Goal: Task Accomplishment & Management: Use online tool/utility

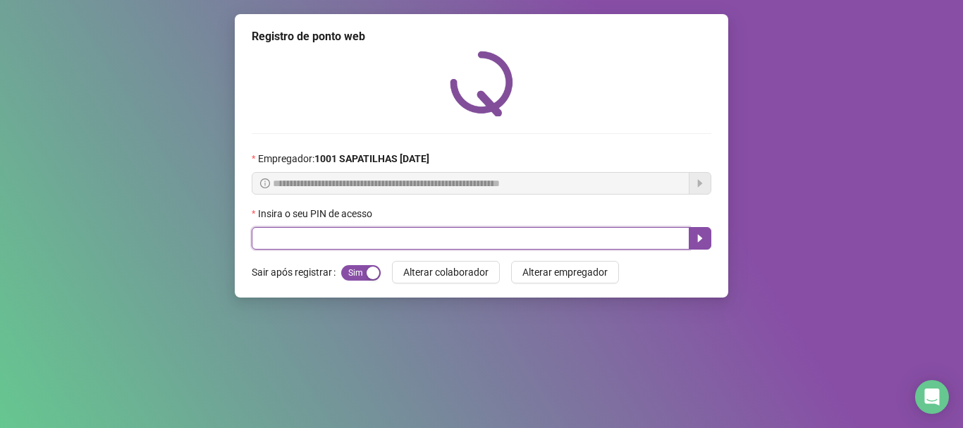
click at [375, 241] on input "text" at bounding box center [471, 238] width 438 height 23
type input "*****"
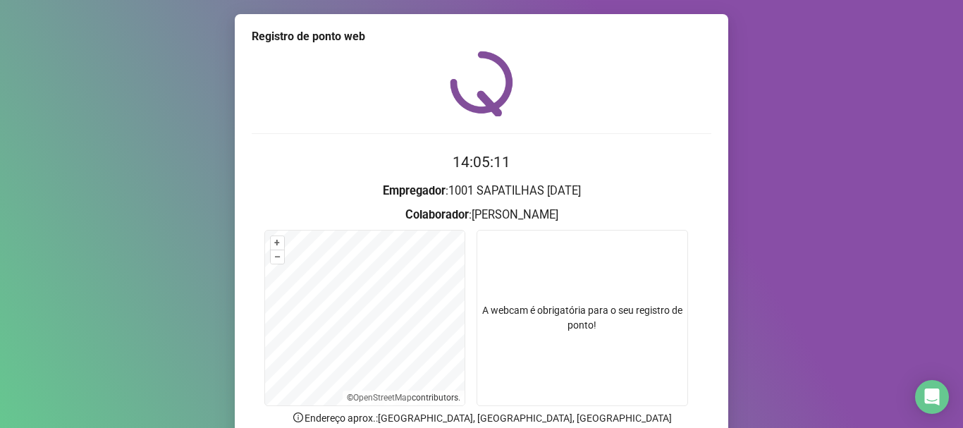
scroll to position [100, 0]
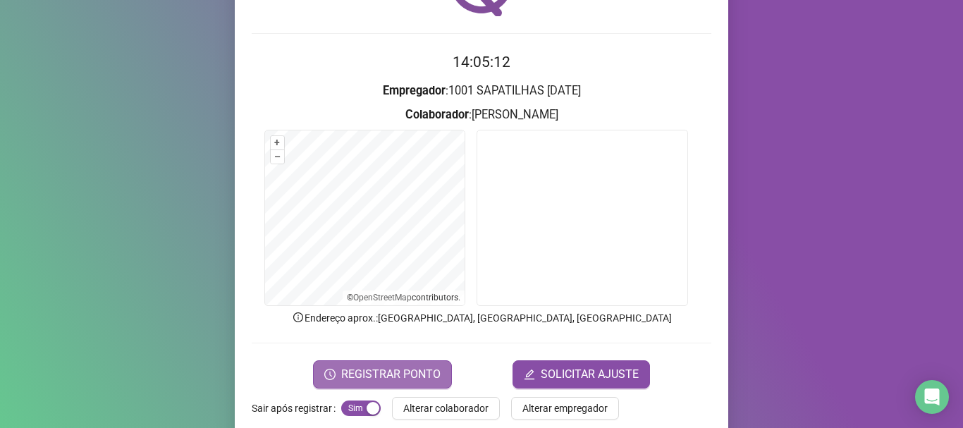
click at [396, 372] on span "REGISTRAR PONTO" at bounding box center [390, 374] width 99 height 17
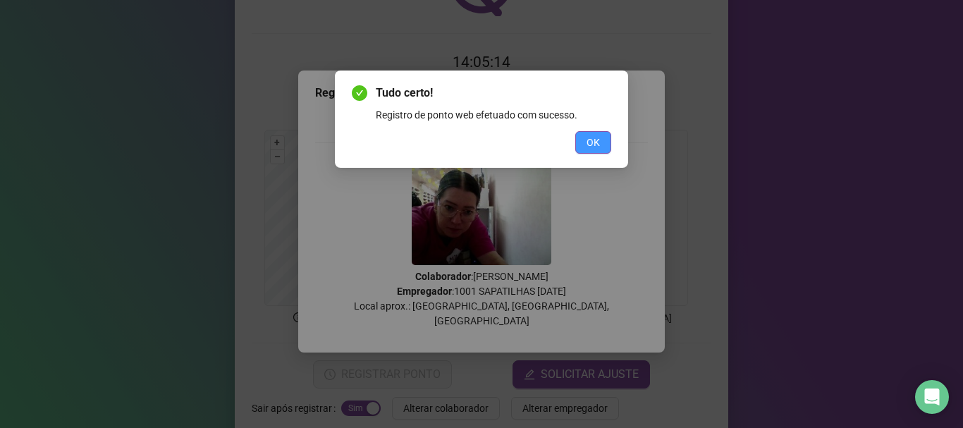
click at [588, 145] on span "OK" at bounding box center [593, 143] width 13 height 16
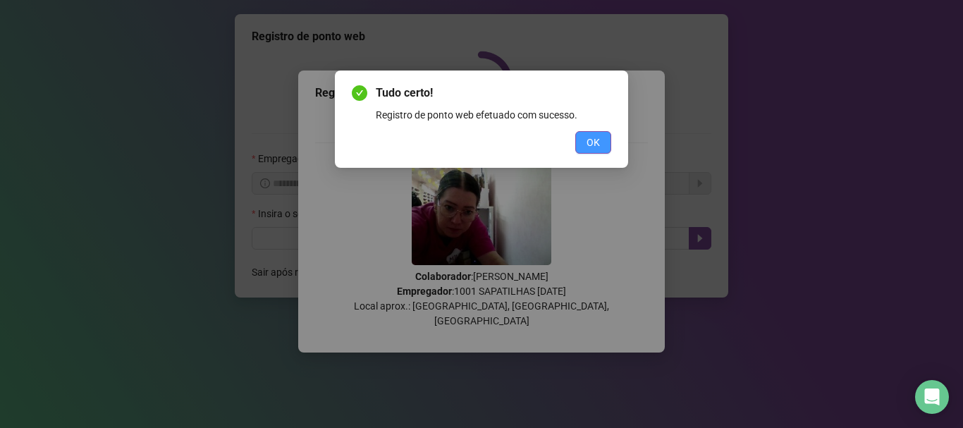
scroll to position [0, 0]
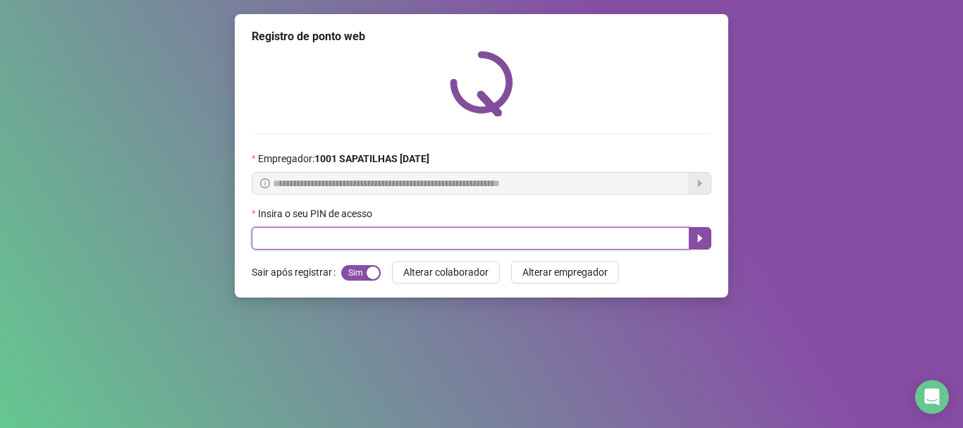
click at [591, 245] on input "text" at bounding box center [471, 238] width 438 height 23
type input "*****"
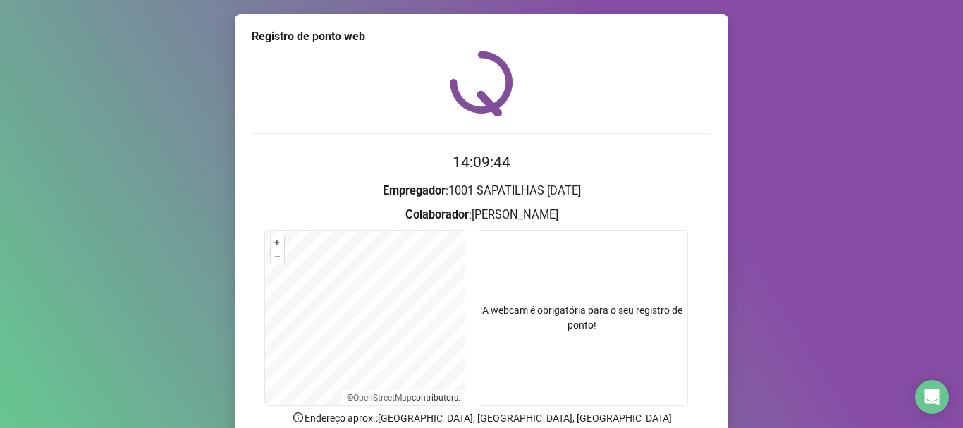
scroll to position [123, 0]
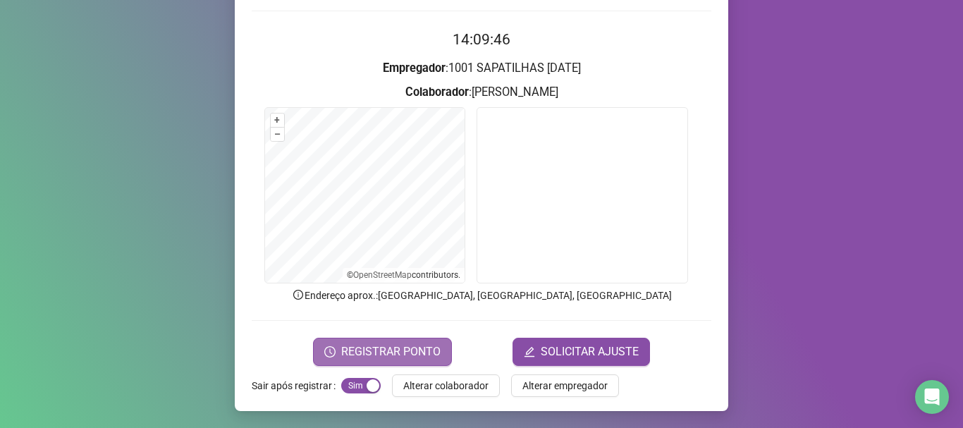
click at [426, 355] on span "REGISTRAR PONTO" at bounding box center [390, 351] width 99 height 17
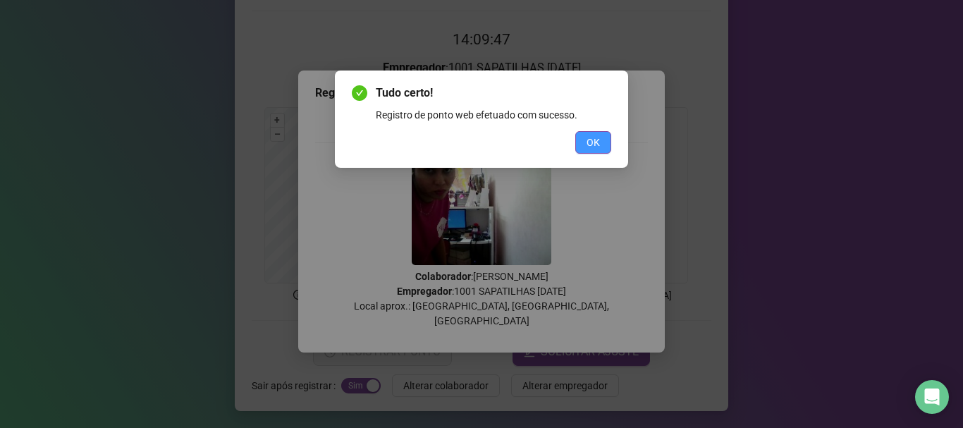
click at [584, 151] on button "OK" at bounding box center [594, 142] width 36 height 23
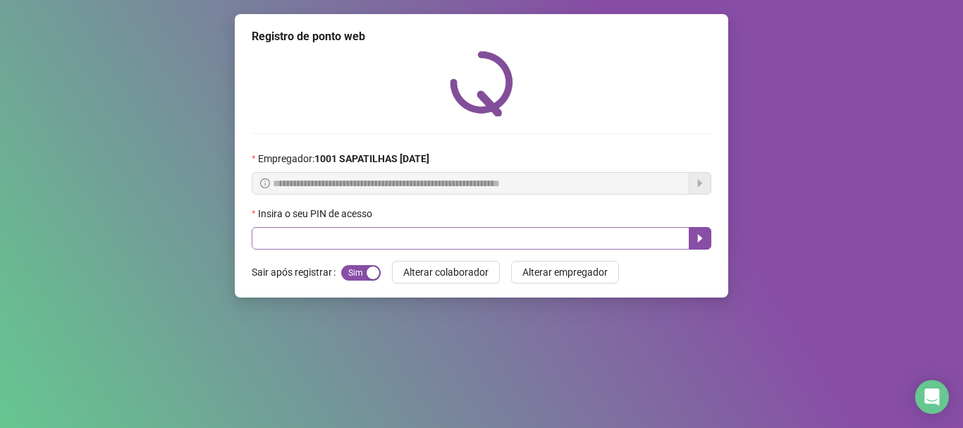
drag, startPoint x: 597, startPoint y: 221, endPoint x: 597, endPoint y: 231, distance: 9.9
click at [597, 226] on div "Insira o seu PIN de acesso" at bounding box center [482, 216] width 460 height 21
click at [595, 236] on input "text" at bounding box center [471, 238] width 438 height 23
type input "*****"
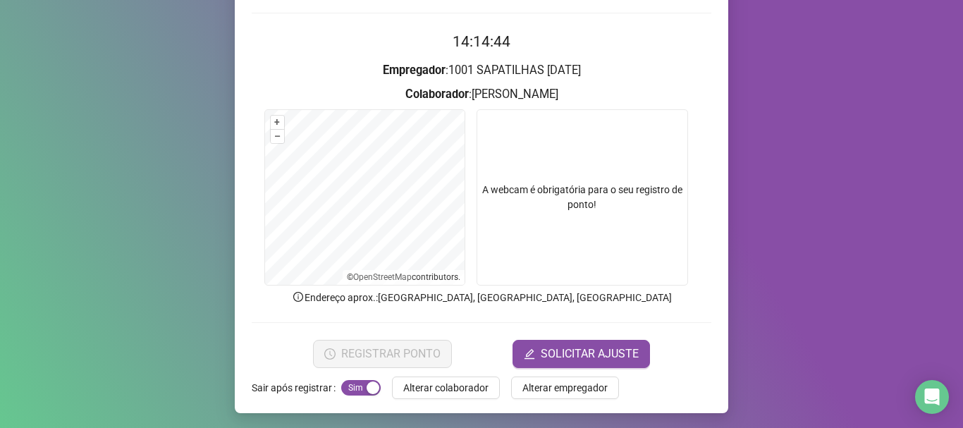
scroll to position [123, 0]
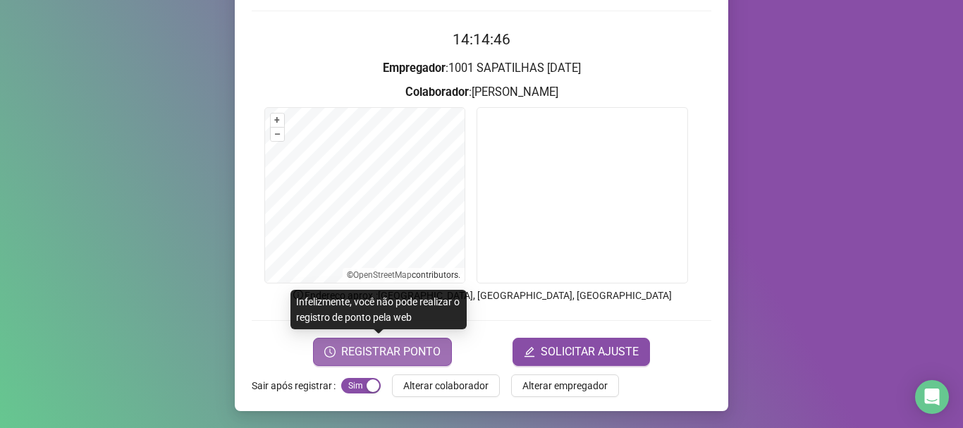
click at [430, 356] on span "REGISTRAR PONTO" at bounding box center [390, 351] width 99 height 17
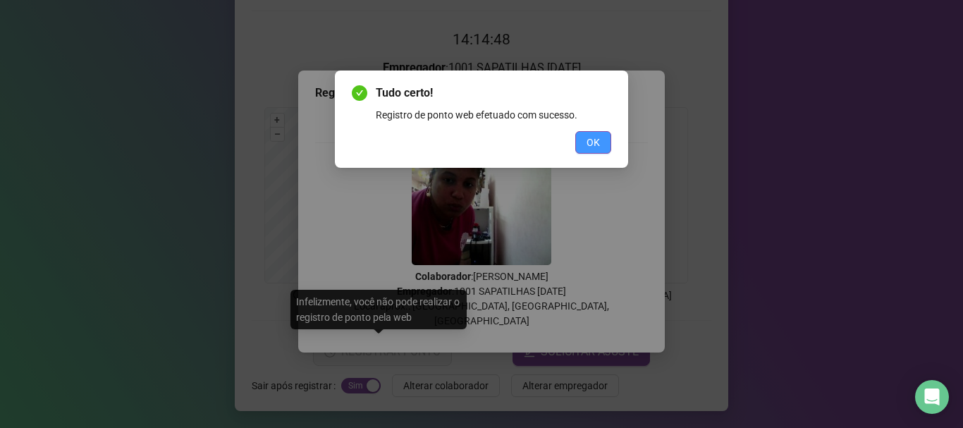
click at [604, 147] on button "OK" at bounding box center [594, 142] width 36 height 23
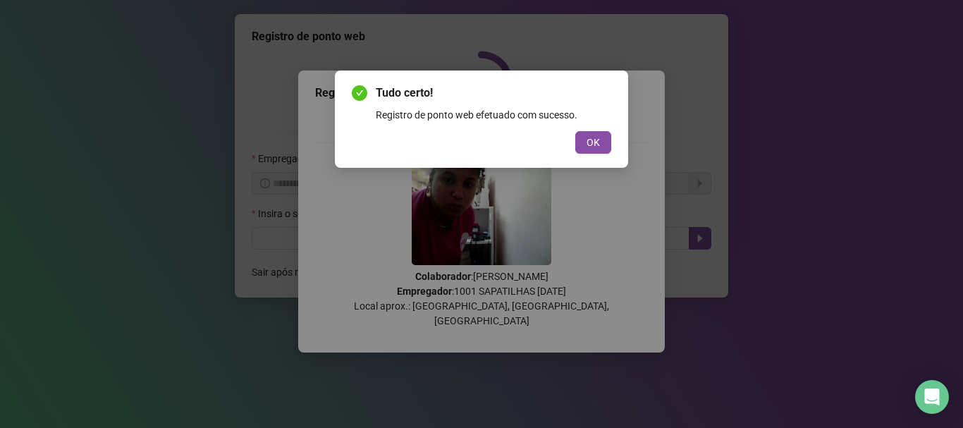
scroll to position [0, 0]
